Goal: Task Accomplishment & Management: Use online tool/utility

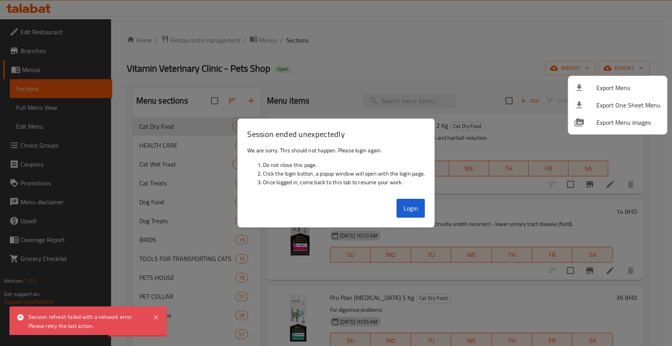
click at [413, 207] on div at bounding box center [336, 173] width 672 height 346
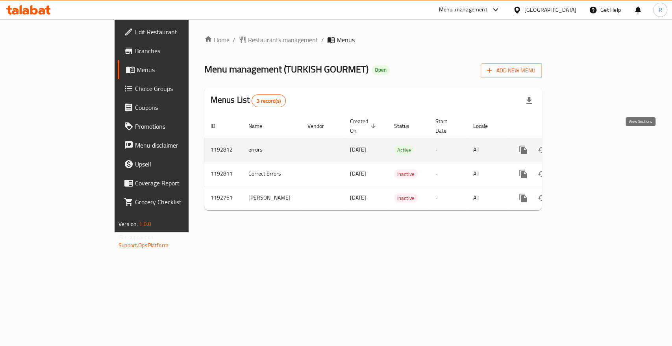
click at [585, 145] on icon "enhanced table" at bounding box center [579, 149] width 9 height 9
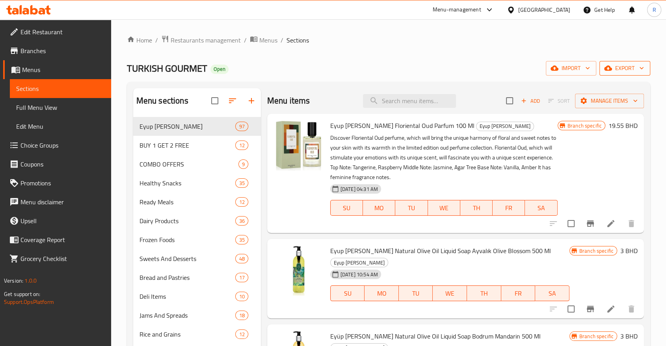
click at [639, 66] on icon "button" at bounding box center [641, 68] width 8 height 8
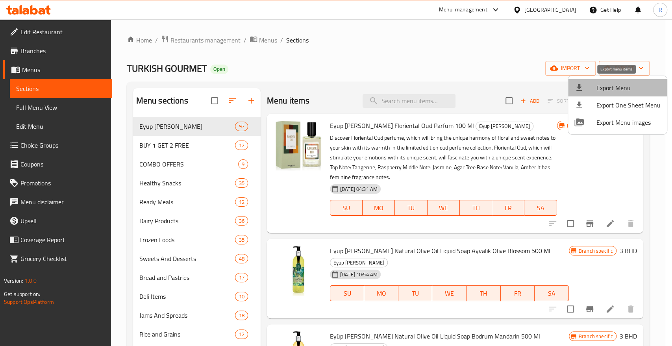
click at [624, 87] on span "Export Menu" at bounding box center [629, 87] width 64 height 9
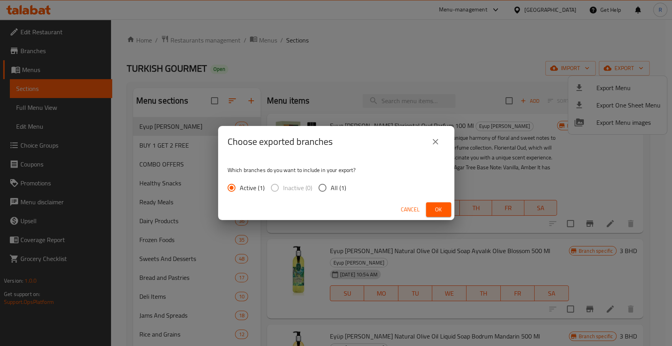
click at [437, 208] on span "Ok" at bounding box center [438, 210] width 13 height 10
